Goal: Task Accomplishment & Management: Manage account settings

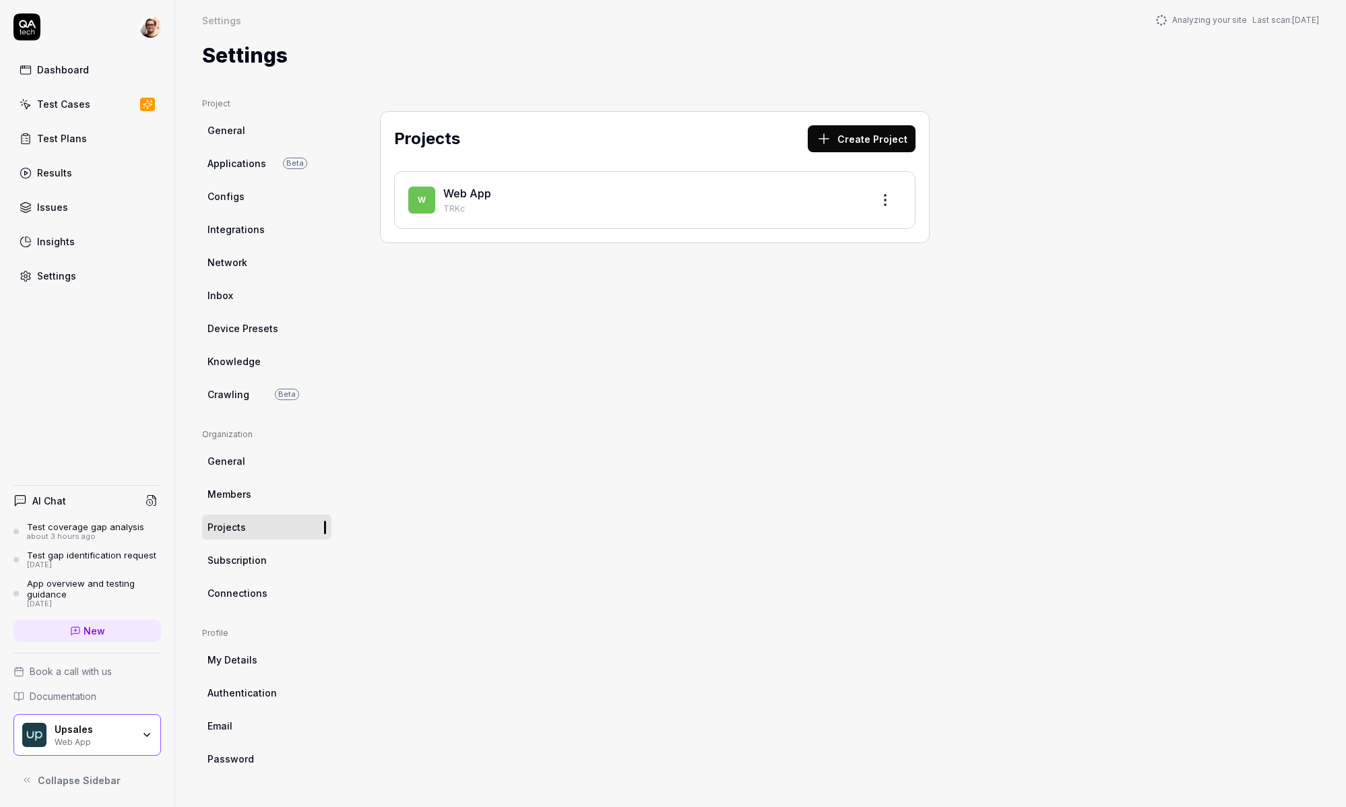
click at [86, 77] on link "Dashboard" at bounding box center [86, 70] width 147 height 26
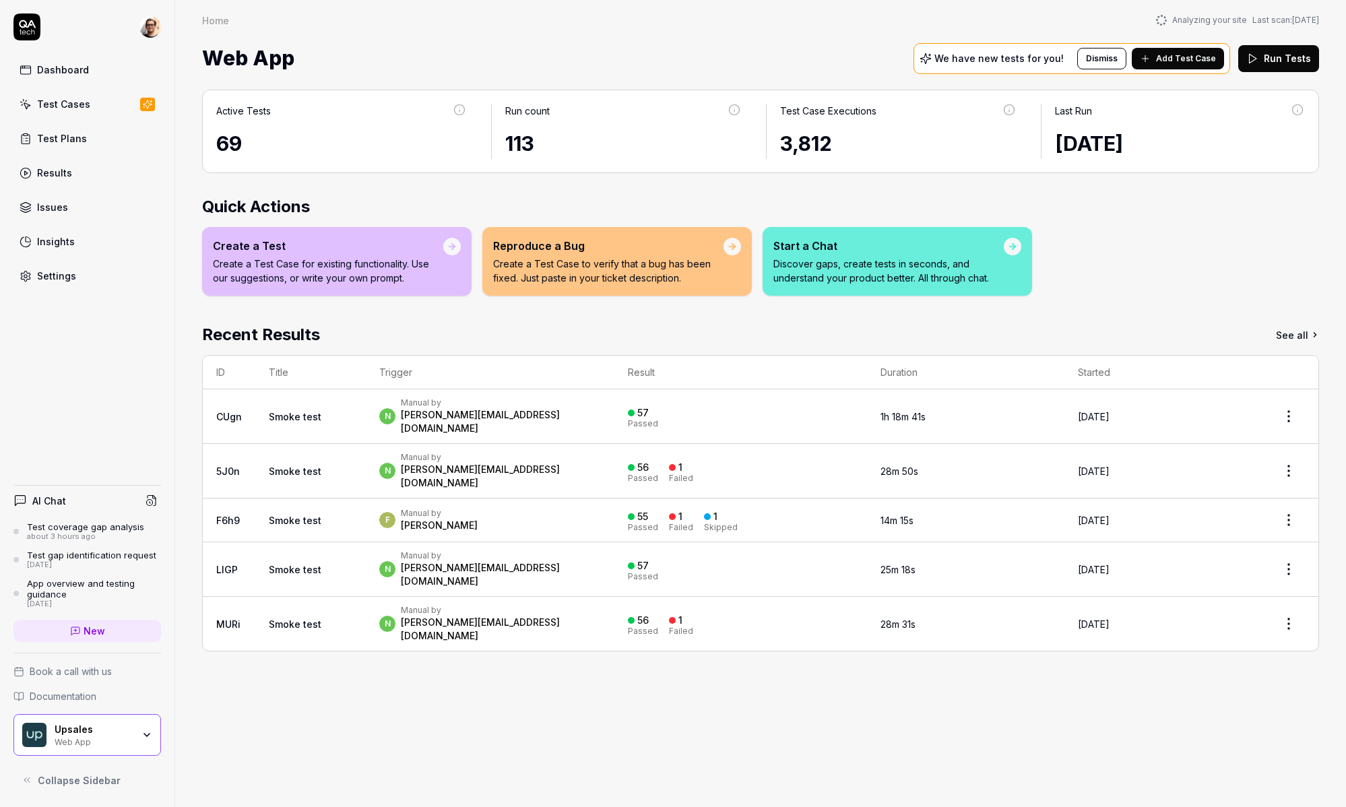
click at [107, 274] on link "Settings" at bounding box center [86, 276] width 147 height 26
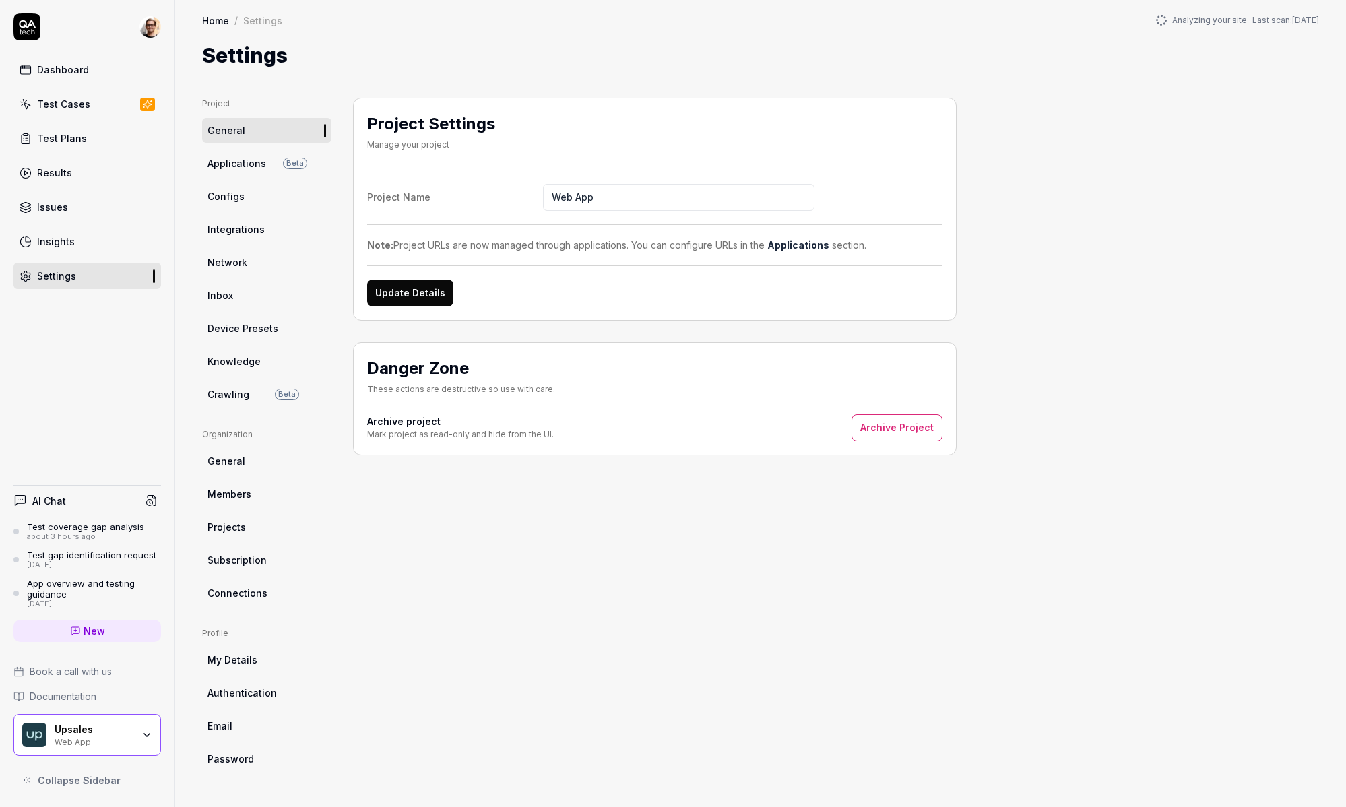
click at [234, 396] on span "Crawling" at bounding box center [228, 394] width 42 height 14
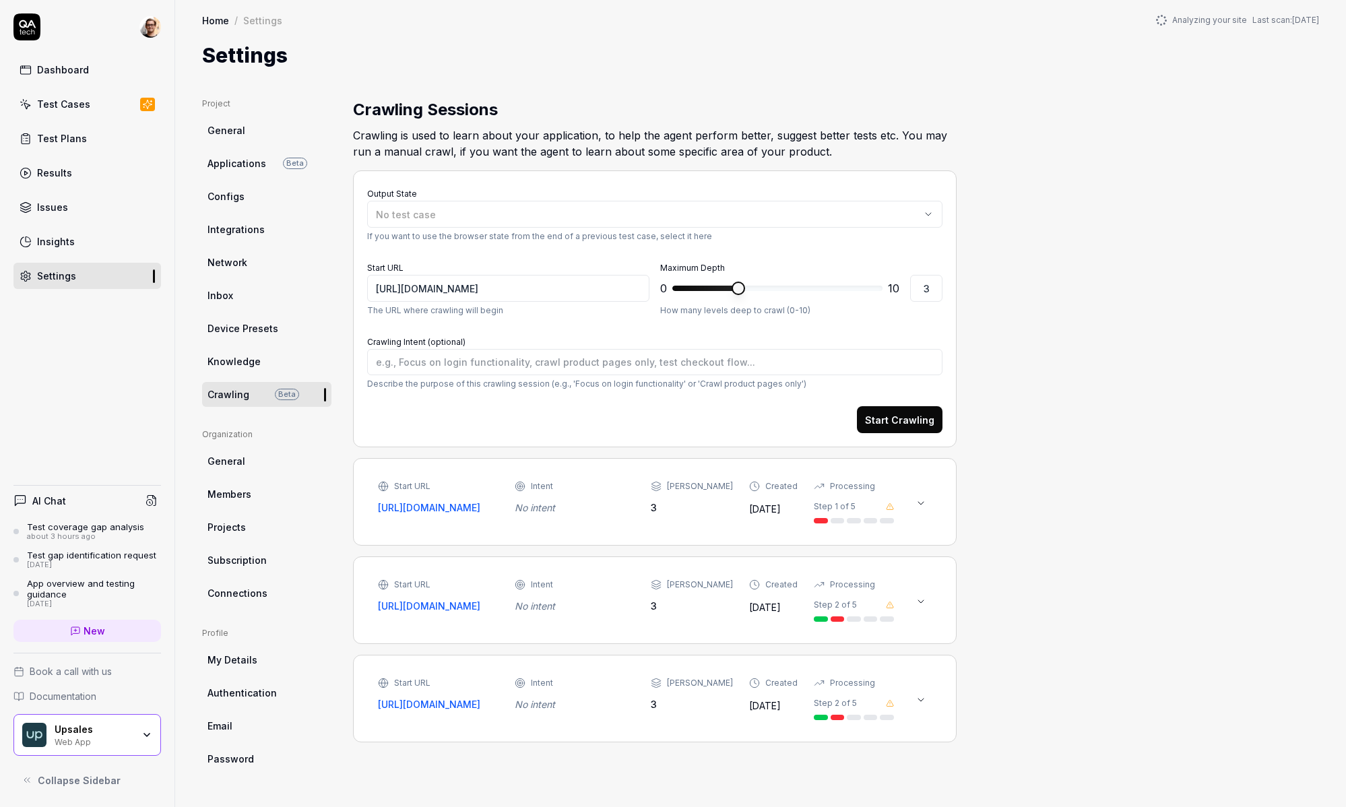
click at [515, 481] on div "Start URL [URL][DOMAIN_NAME] Intent No intent Max Depth 3 Created [DATE] Proces…" at bounding box center [636, 501] width 516 height 43
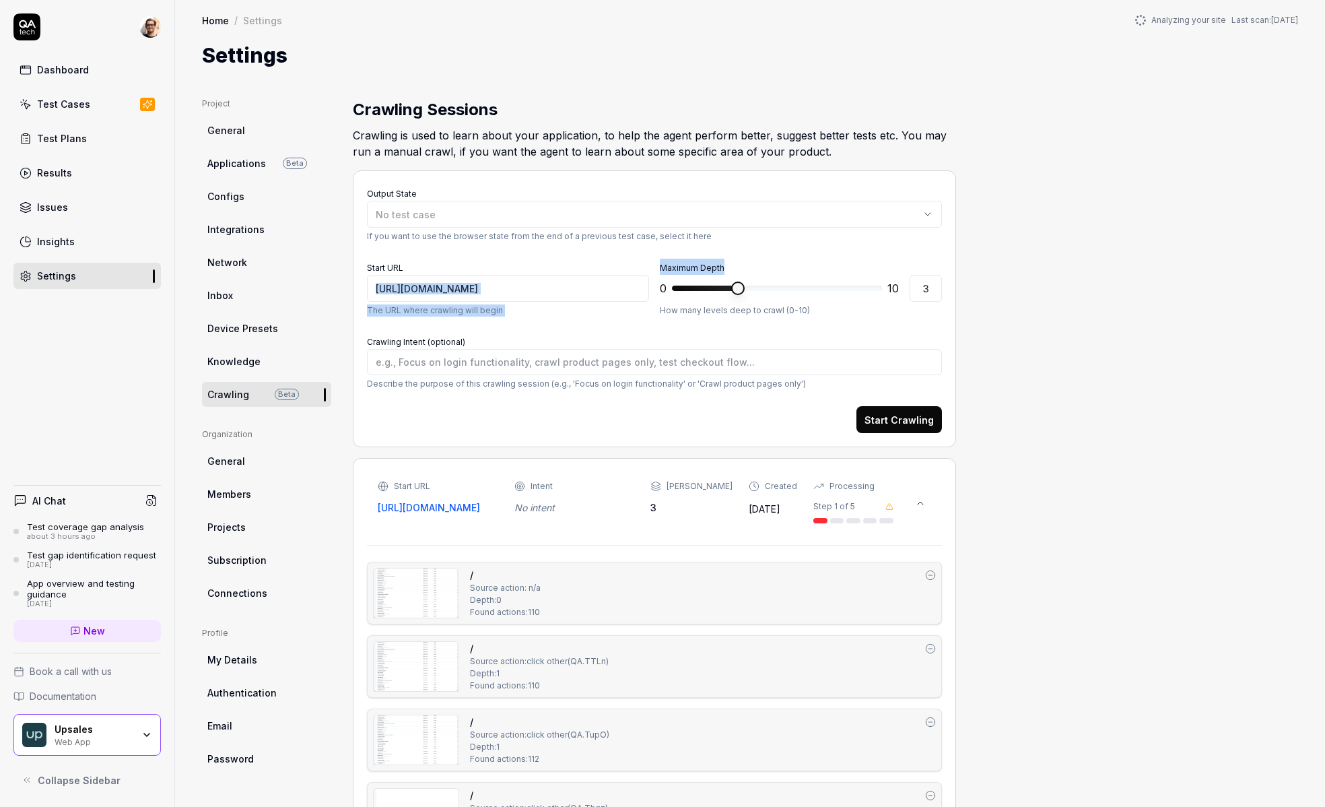
drag, startPoint x: 728, startPoint y: 272, endPoint x: 652, endPoint y: 266, distance: 76.3
click at [652, 266] on div "Start URL https://awsbeta.upsales.com The URL where crawling will begin Maximum…" at bounding box center [654, 288] width 575 height 58
copy div "The URL where crawling will begin Maximum Depth"
click at [746, 263] on div "Maximum Depth 0 * 10 3 How many levels deep to crawl (0-10)" at bounding box center [801, 288] width 282 height 58
copy label "imum Depth"
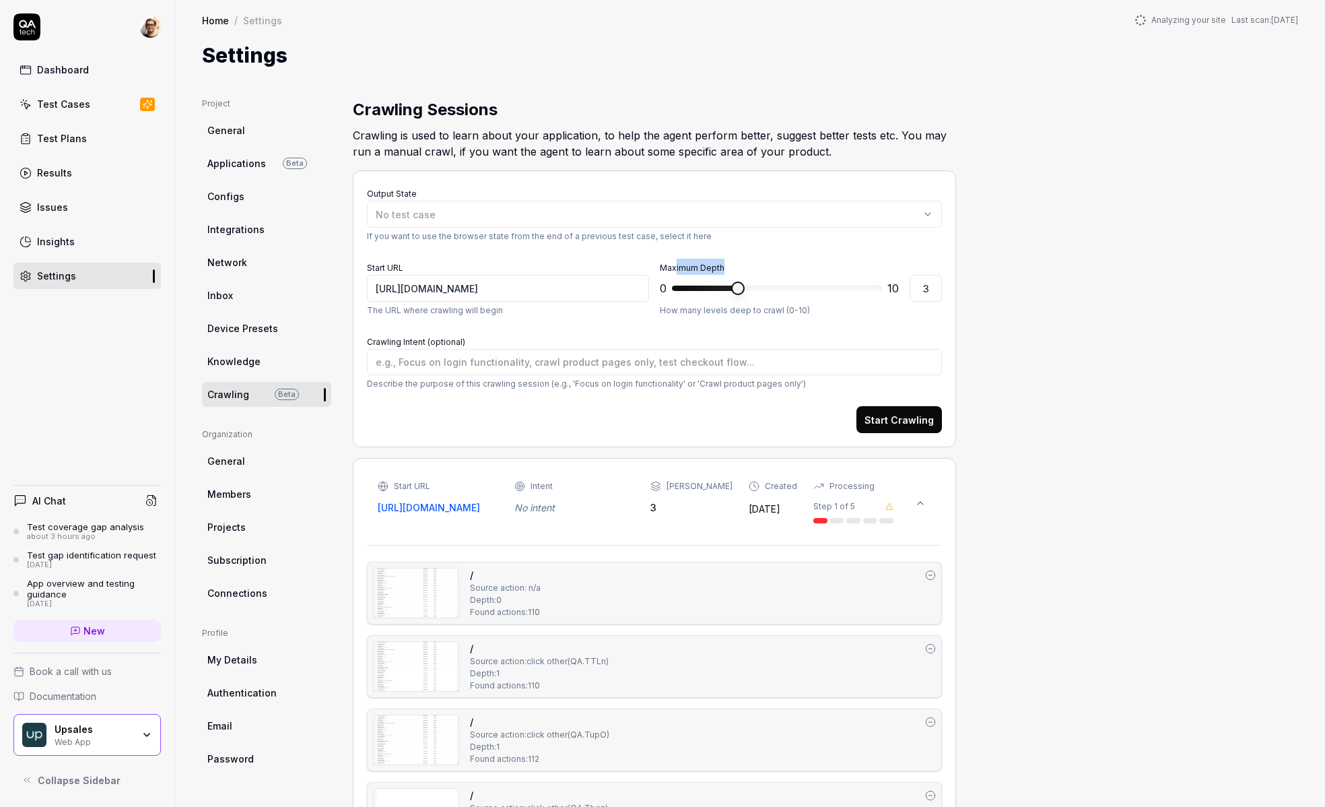
drag, startPoint x: 742, startPoint y: 263, endPoint x: 675, endPoint y: 263, distance: 66.7
click at [675, 263] on div "Maximum Depth 0 * 10 3 How many levels deep to crawl (0-10)" at bounding box center [801, 288] width 282 height 58
type textarea "*"
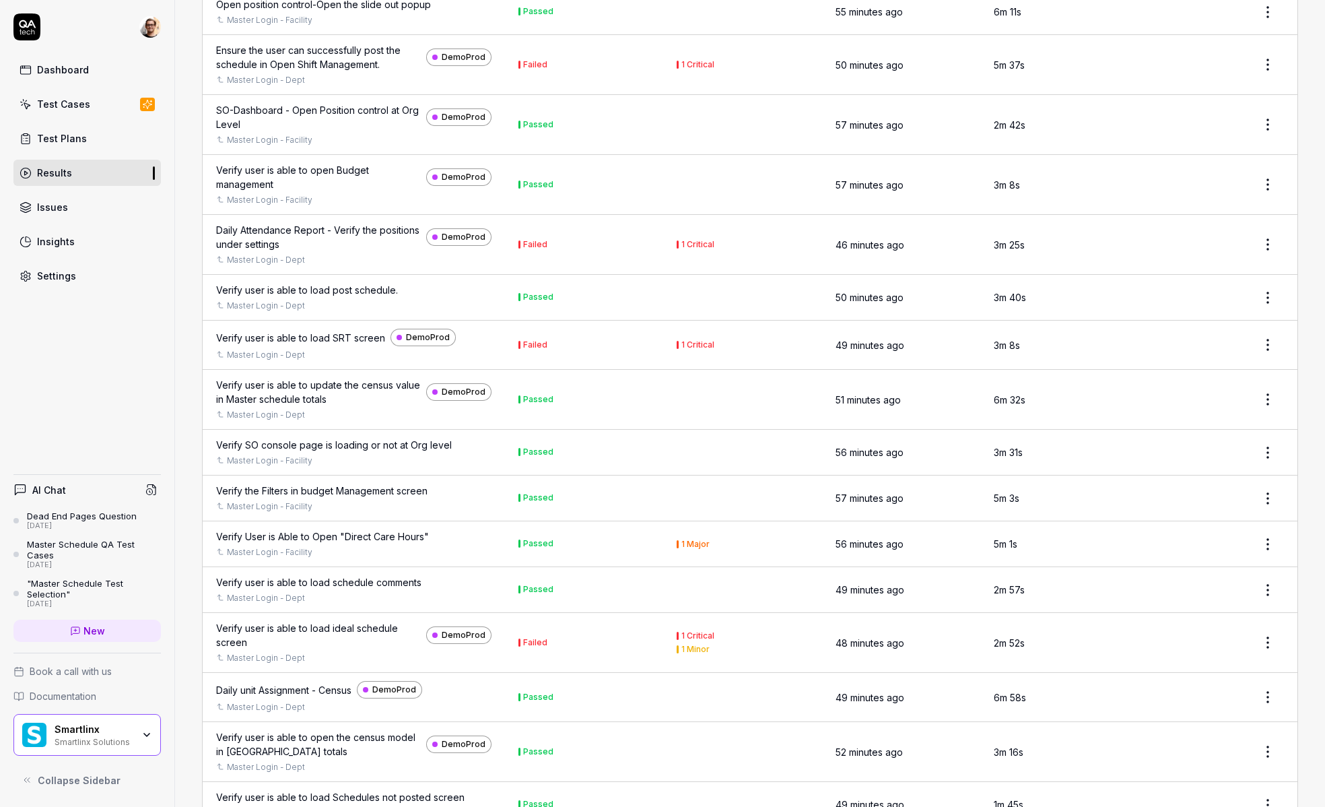
scroll to position [5336, 0]
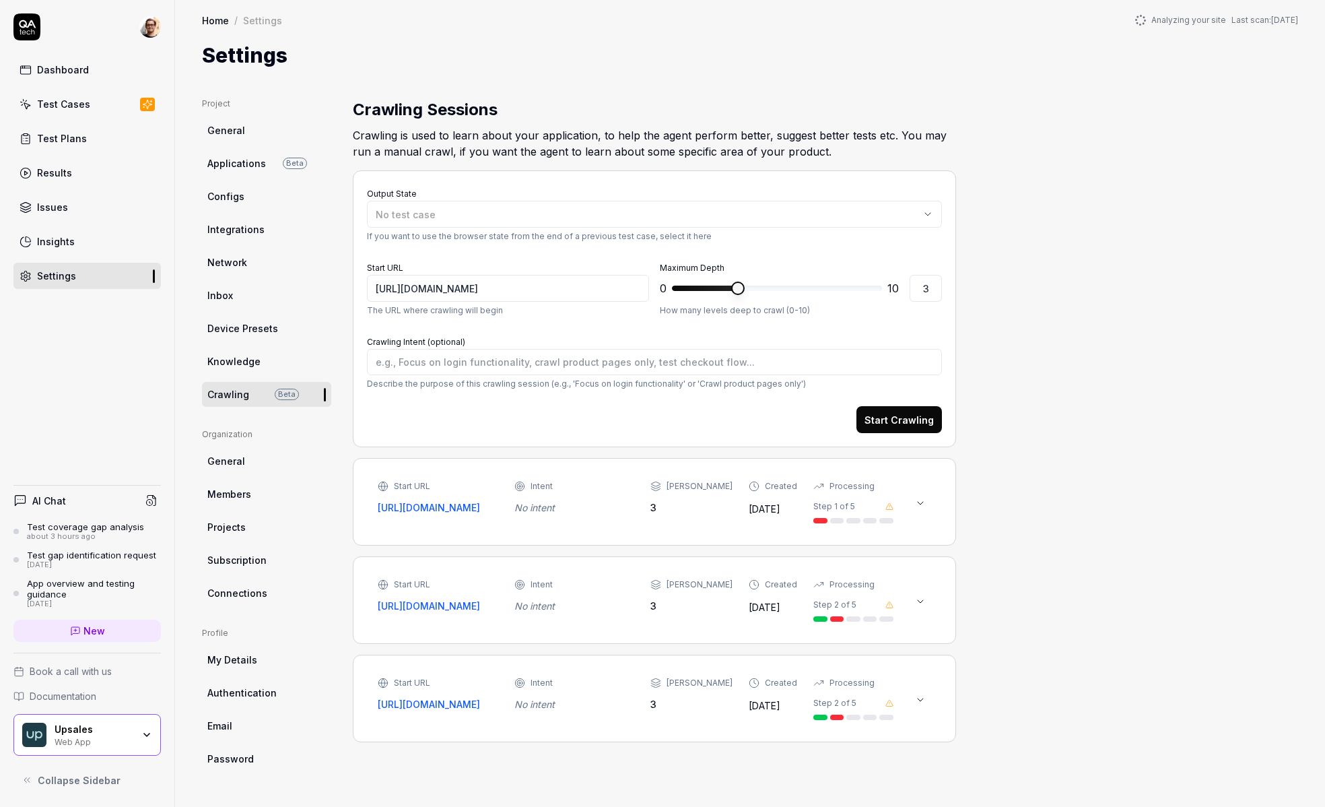
type textarea "*"
type input "2"
type textarea "*"
type input "3"
click at [725, 286] on span at bounding box center [717, 288] width 13 height 13
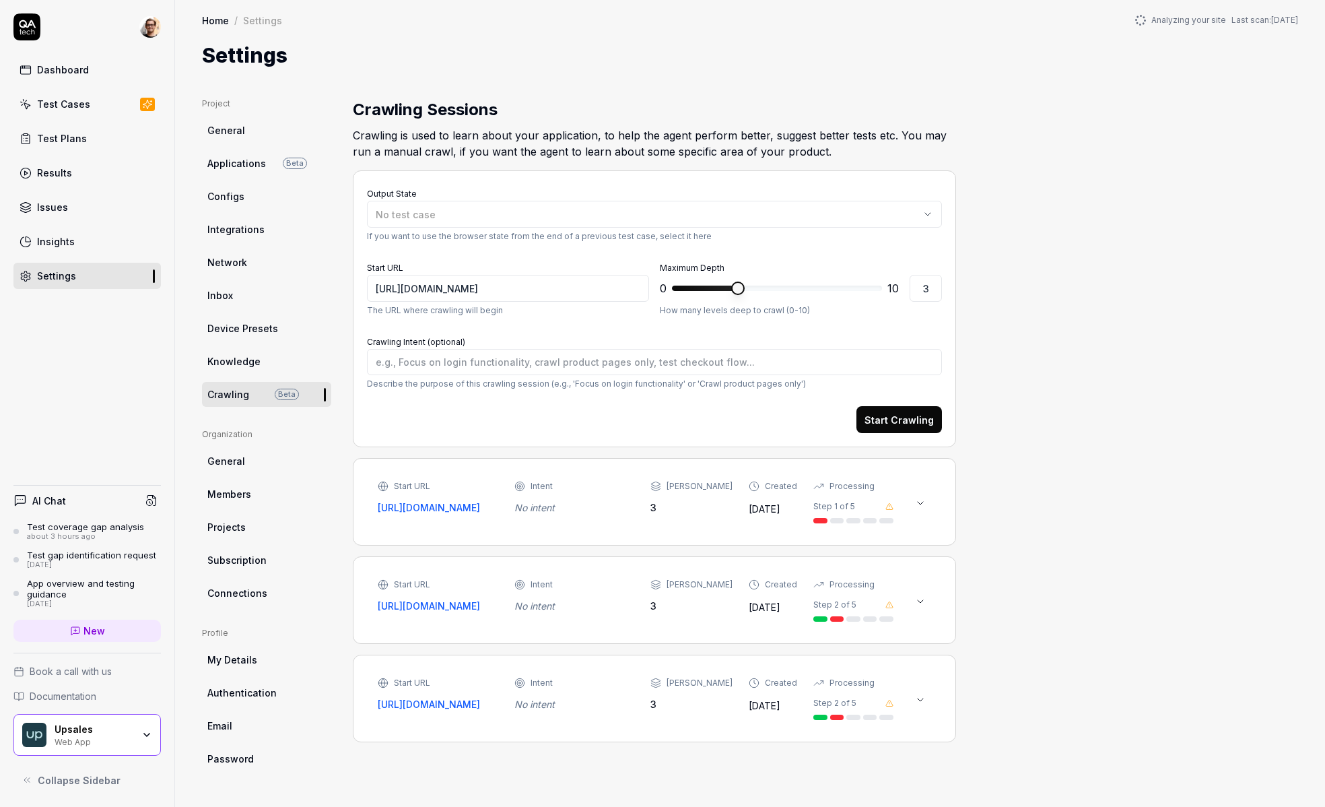
type textarea "*"
click at [700, 285] on span at bounding box center [698, 288] width 13 height 13
click at [702, 285] on span at bounding box center [698, 288] width 13 height 13
click at [931, 288] on input "1" at bounding box center [926, 288] width 32 height 27
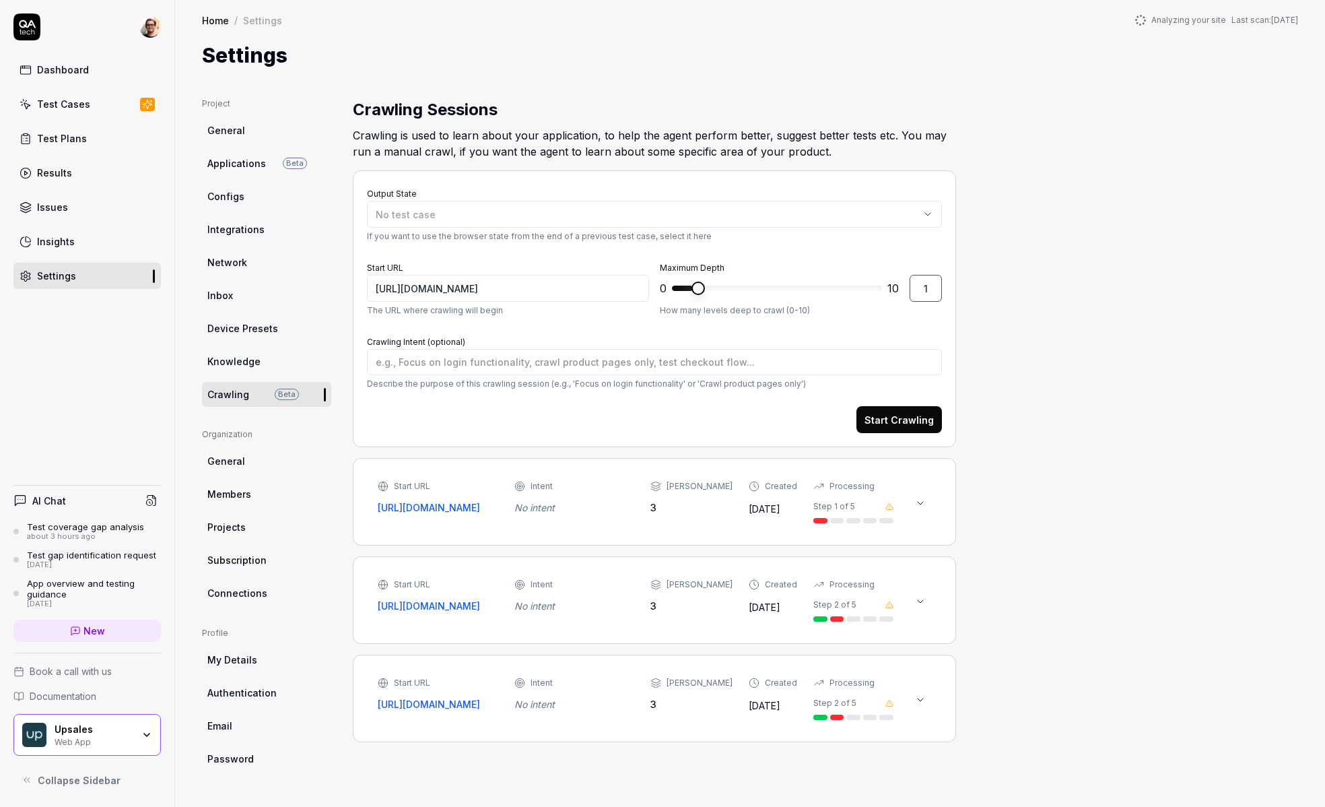
type input "2"
type textarea "*"
type input "3"
type textarea "*"
type input "4"
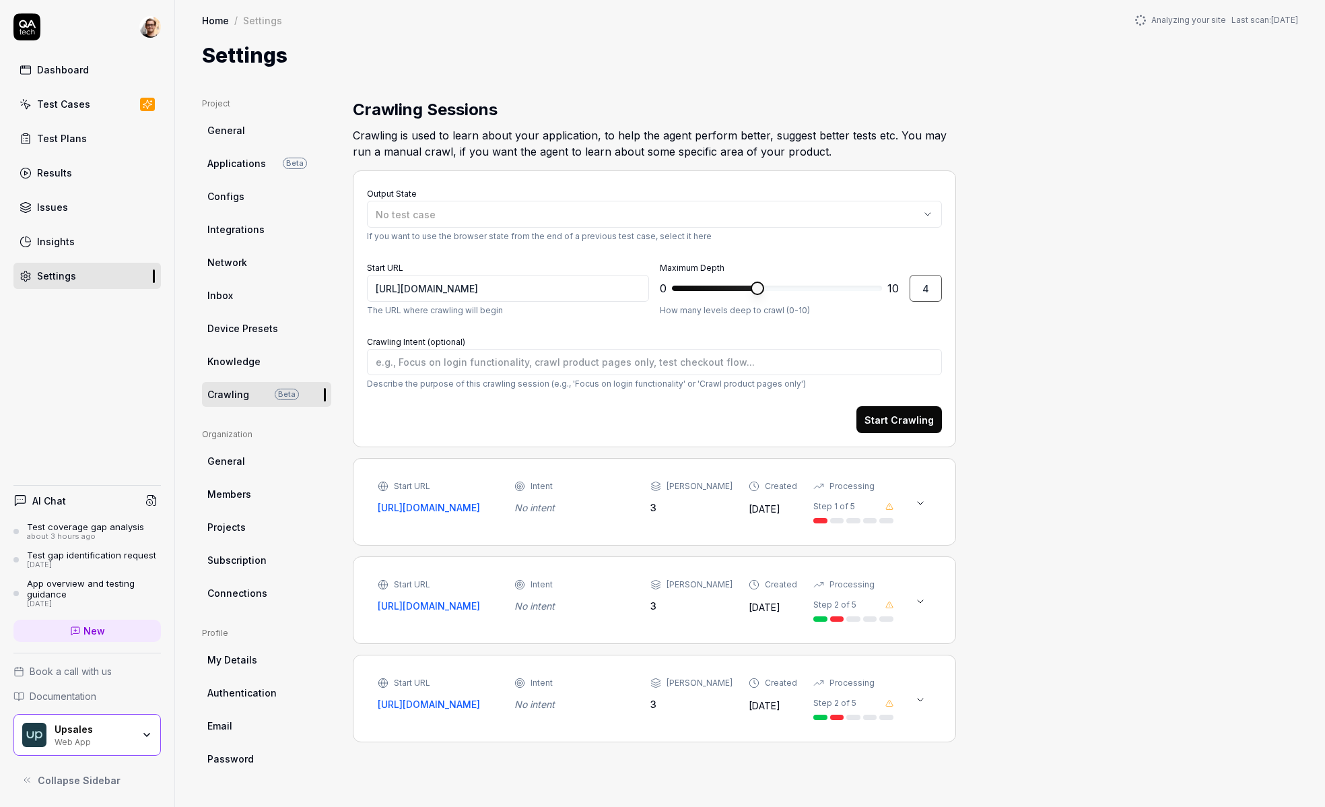
type textarea "*"
